Goal: Find specific page/section: Find specific page/section

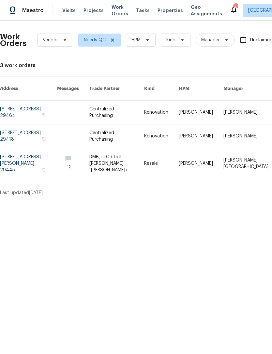
scroll to position [0, 115]
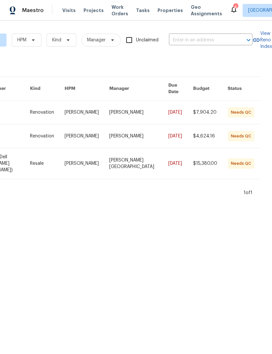
click at [160, 6] on div "Visits Projects Work Orders Tasks Properties Geo Assignments" at bounding box center [145, 10] width 167 height 13
click at [164, 12] on span "Properties" at bounding box center [169, 10] width 25 height 7
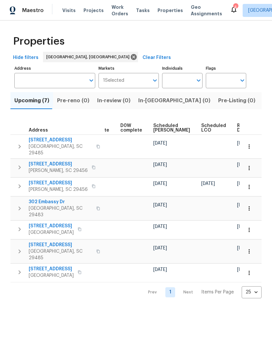
scroll to position [0, 164]
